Goal: Task Accomplishment & Management: Use online tool/utility

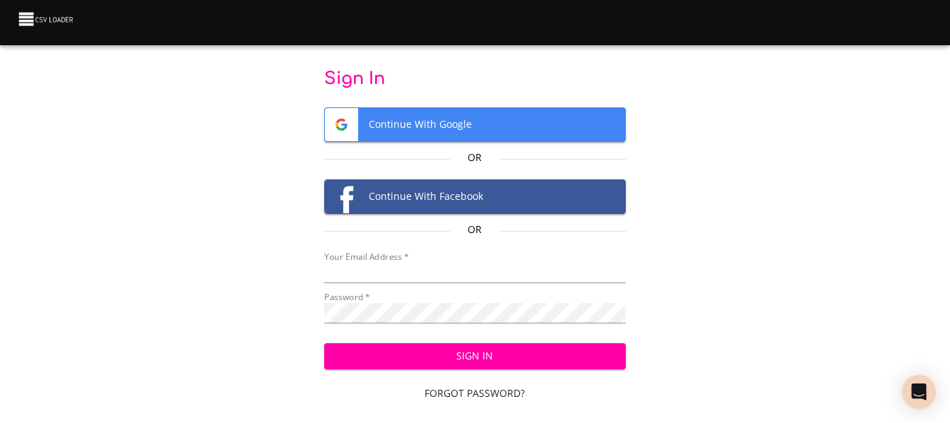
type input "[EMAIL_ADDRESS][DOMAIN_NAME]"
click at [483, 353] on span "Sign In" at bounding box center [475, 357] width 279 height 18
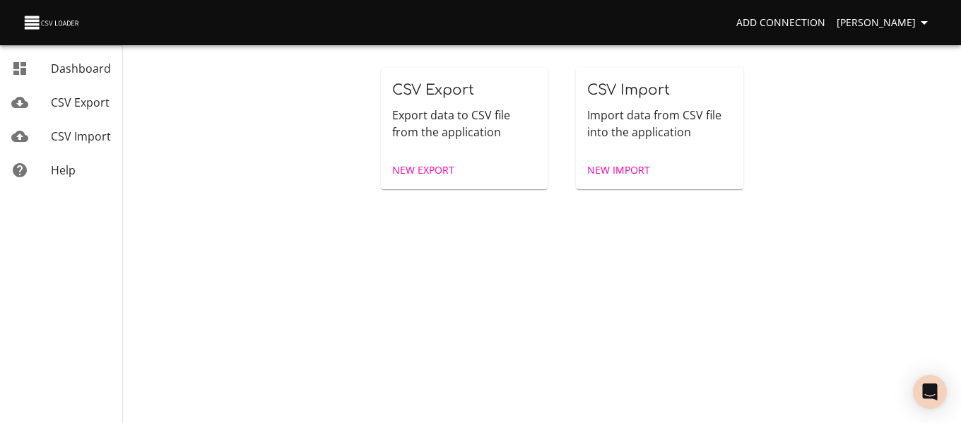
click at [57, 134] on span "CSV Import" at bounding box center [81, 137] width 60 height 16
